Goal: Transaction & Acquisition: Download file/media

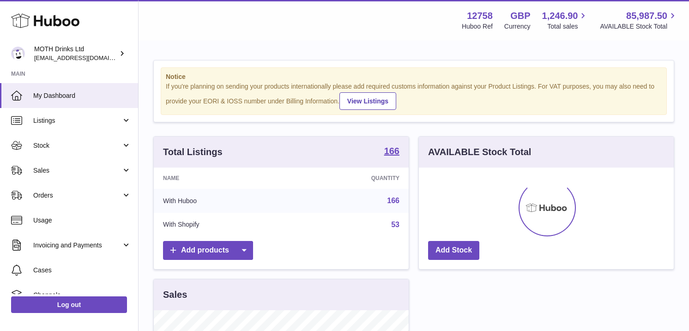
scroll to position [144, 255]
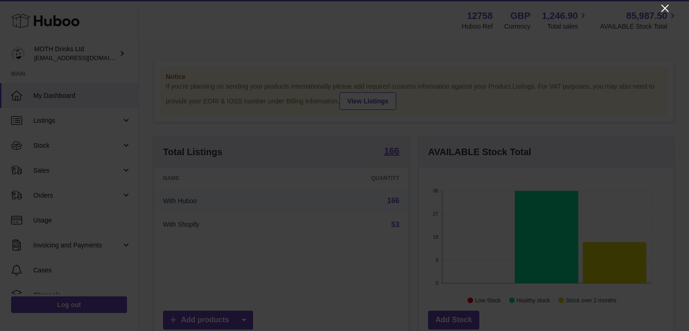
click at [662, 8] on icon "Close" at bounding box center [665, 8] width 11 height 11
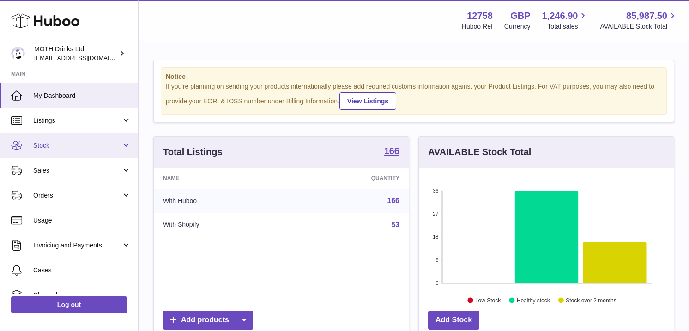
click at [81, 141] on span "Stock" at bounding box center [77, 145] width 88 height 9
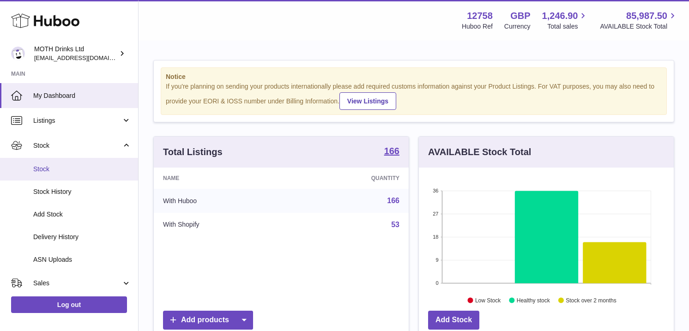
click at [72, 177] on link "Stock" at bounding box center [69, 169] width 138 height 23
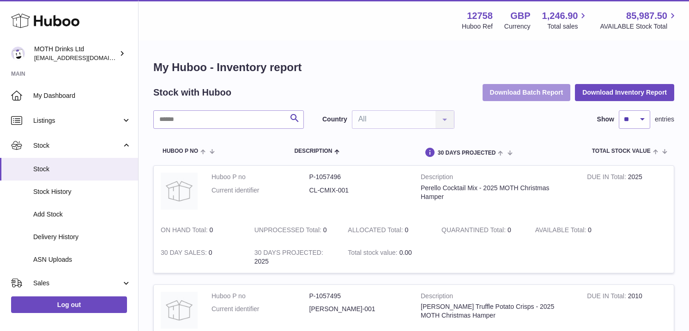
click at [499, 88] on button "Download Batch Report" at bounding box center [527, 92] width 88 height 17
